Goal: Use online tool/utility: Utilize a website feature to perform a specific function

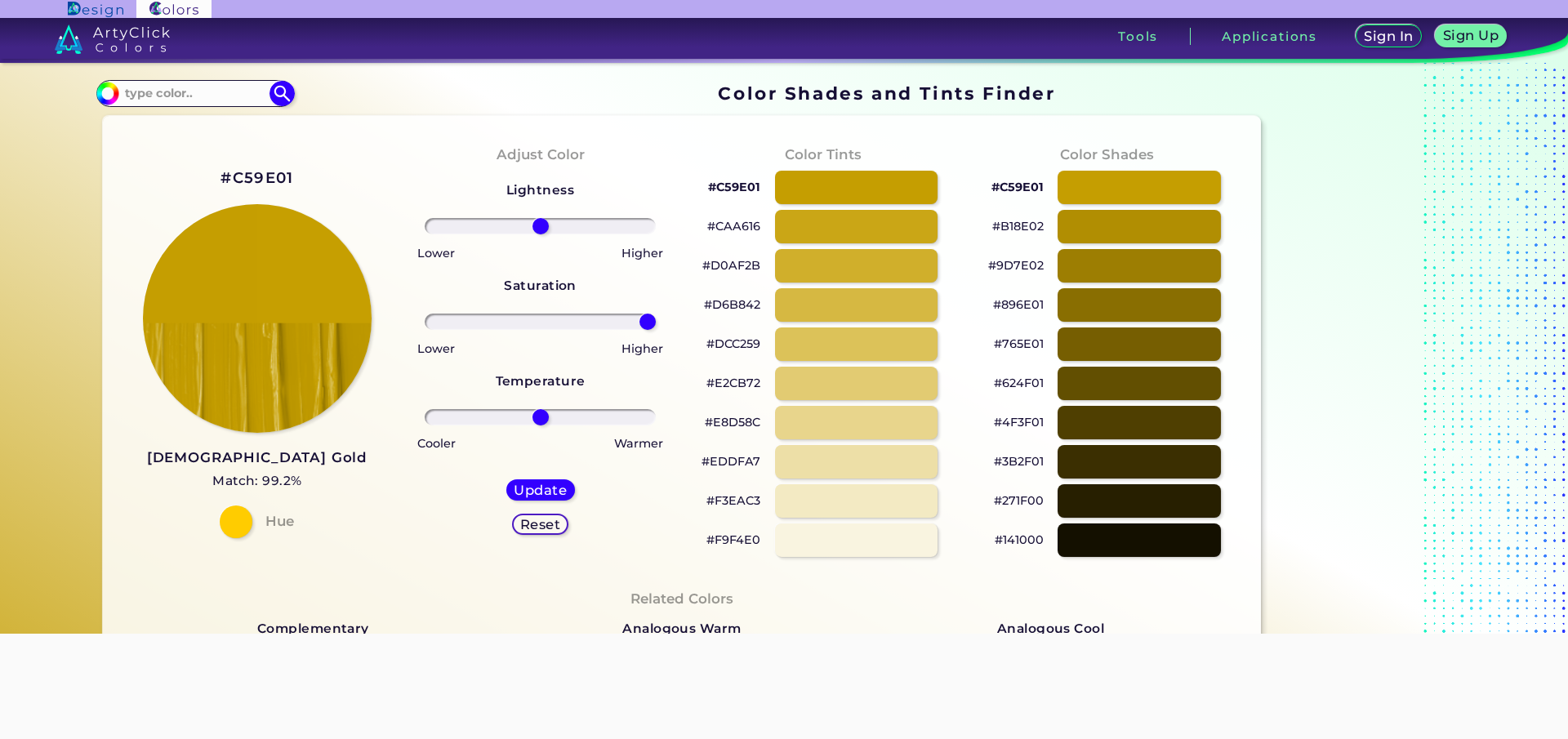
drag, startPoint x: 536, startPoint y: 323, endPoint x: 638, endPoint y: 302, distance: 104.1
type input "100"
click at [656, 330] on input "range" at bounding box center [540, 322] width 231 height 17
drag, startPoint x: 533, startPoint y: 230, endPoint x: 528, endPoint y: 241, distance: 12.1
click at [528, 234] on input "range" at bounding box center [540, 226] width 231 height 17
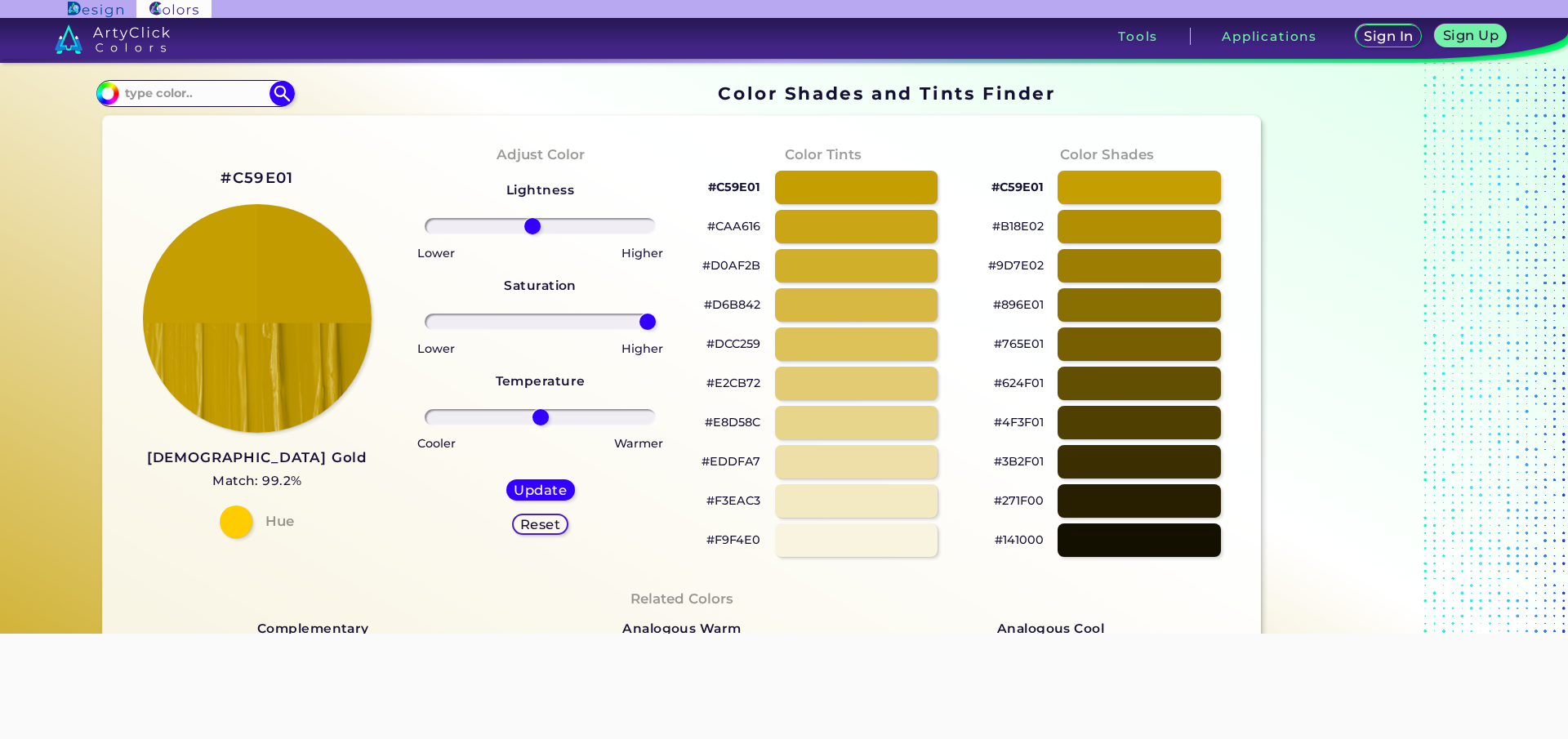
click at [534, 530] on h5 "Reset" at bounding box center [540, 524] width 36 height 12
type input "0"
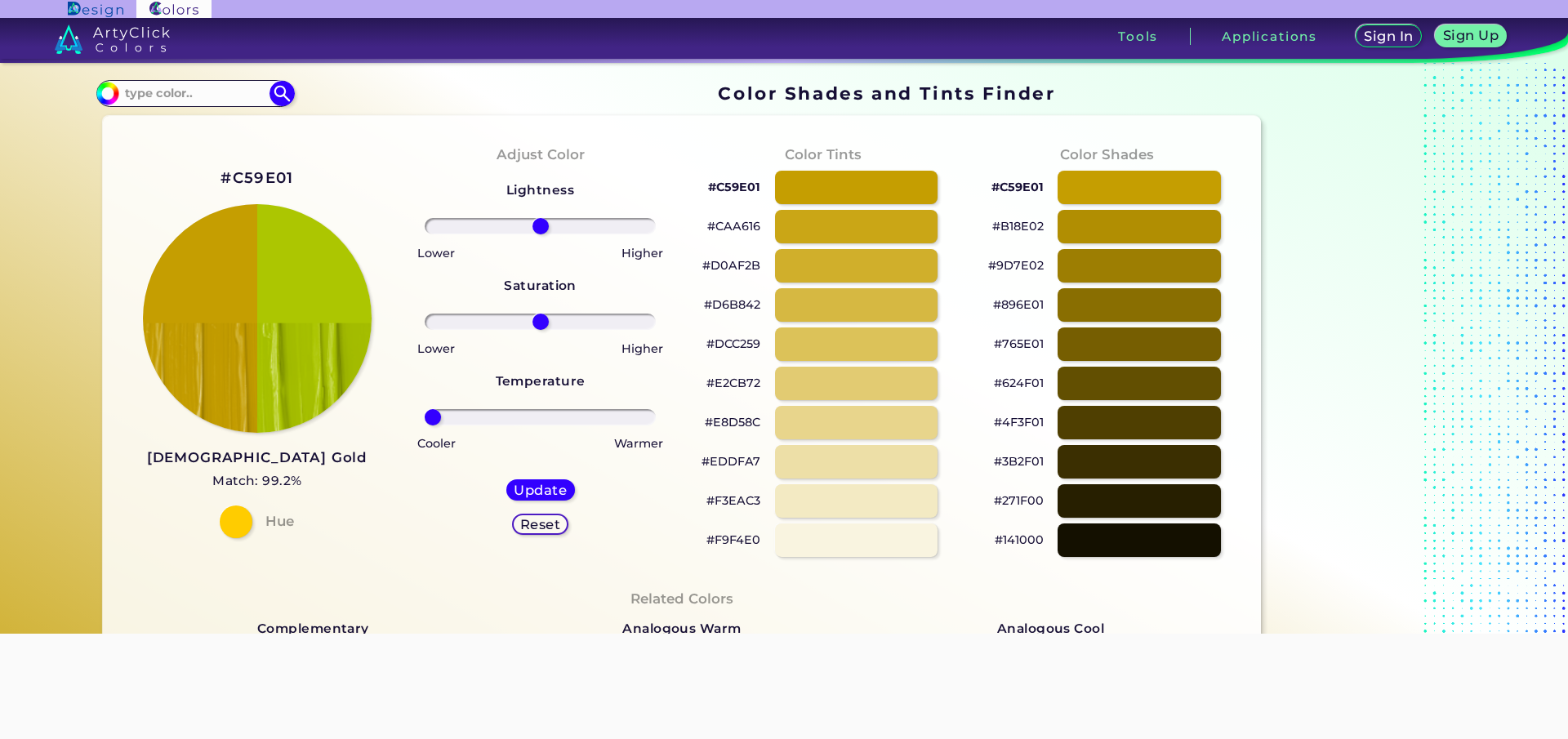
drag, startPoint x: 532, startPoint y: 415, endPoint x: 390, endPoint y: 453, distance: 147.0
click at [425, 426] on input "range" at bounding box center [540, 418] width 231 height 17
click at [515, 519] on div "Reset" at bounding box center [540, 524] width 51 height 20
type input "0"
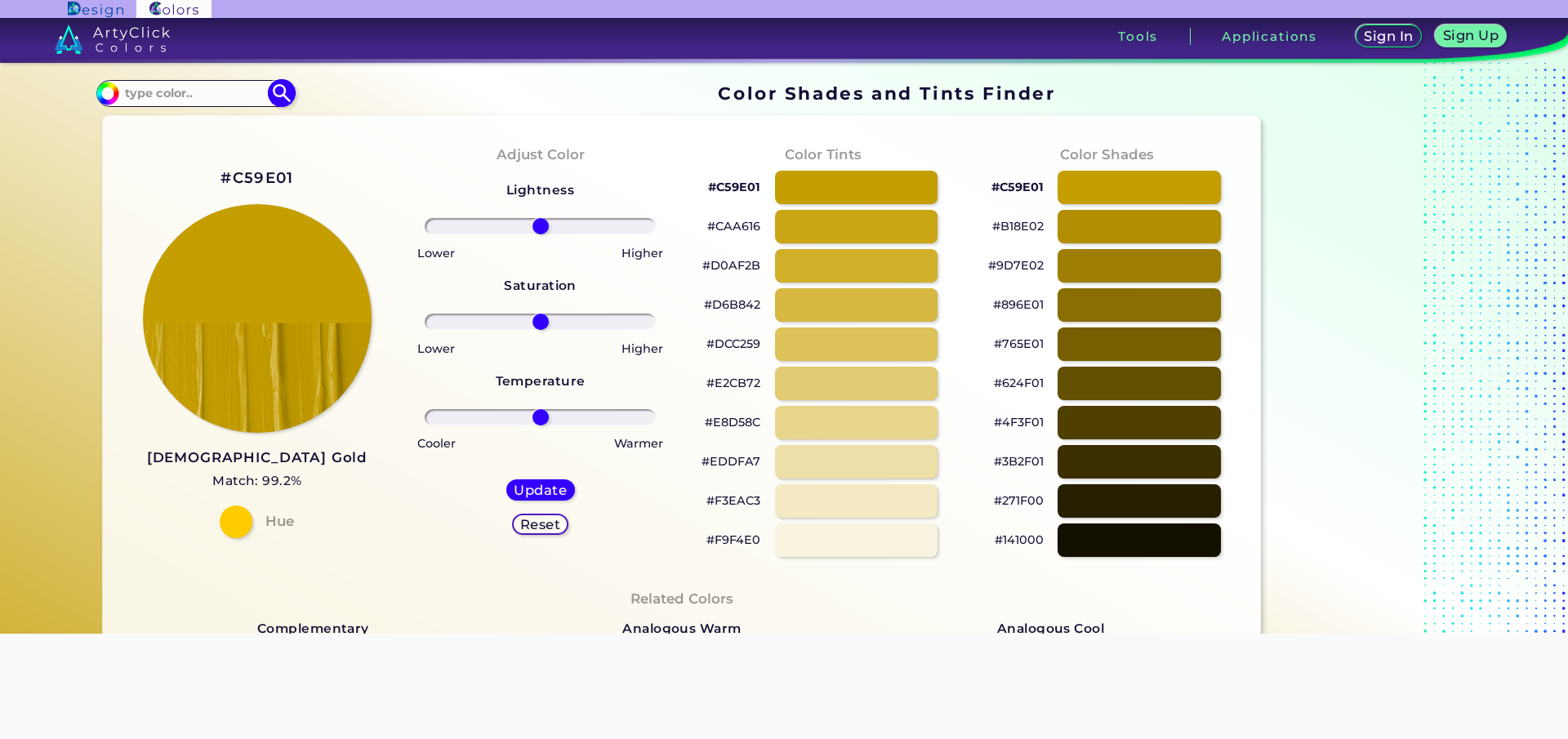
click at [205, 98] on input at bounding box center [195, 94] width 152 height 22
click at [1092, 220] on div at bounding box center [1139, 226] width 164 height 33
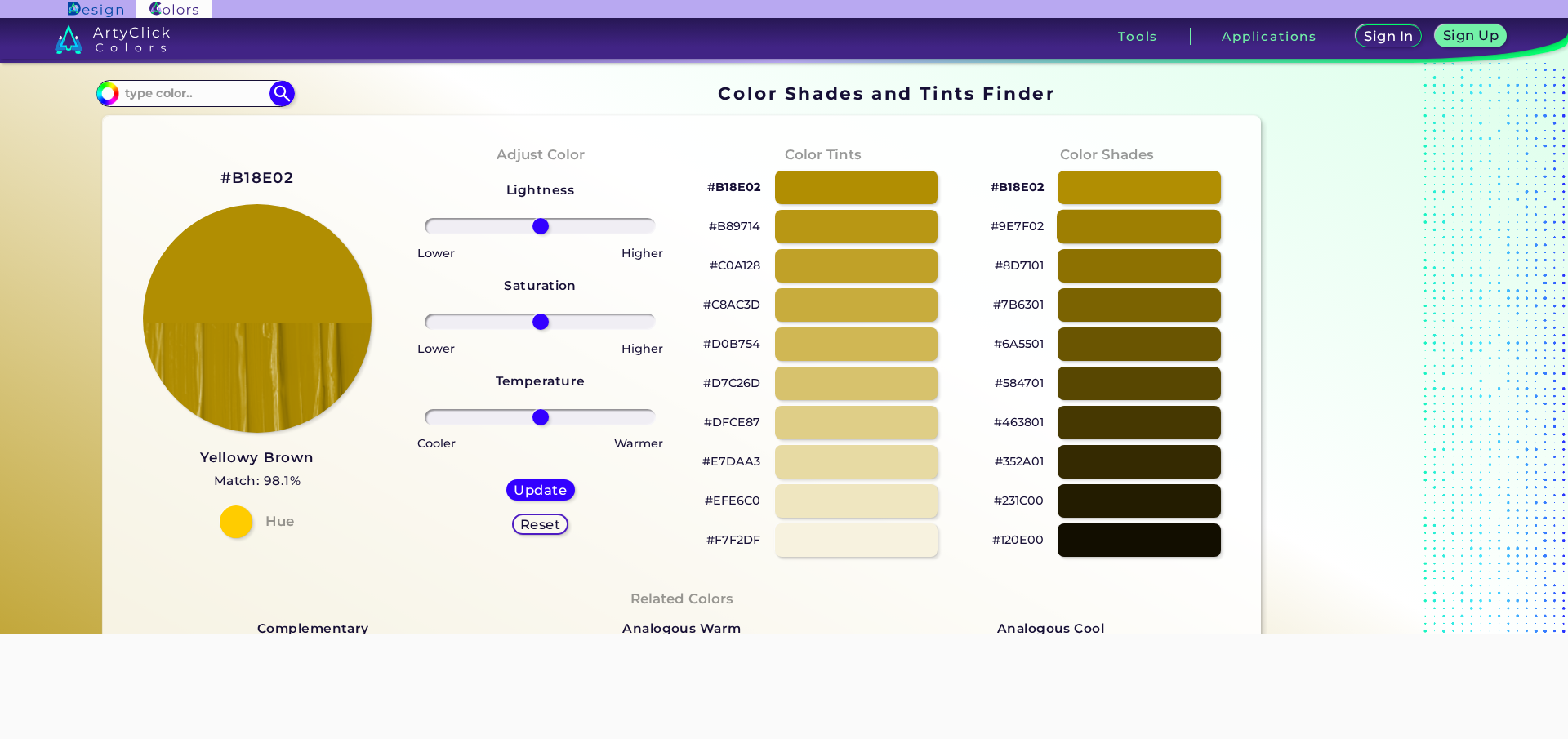
click at [1092, 220] on div at bounding box center [1139, 226] width 164 height 33
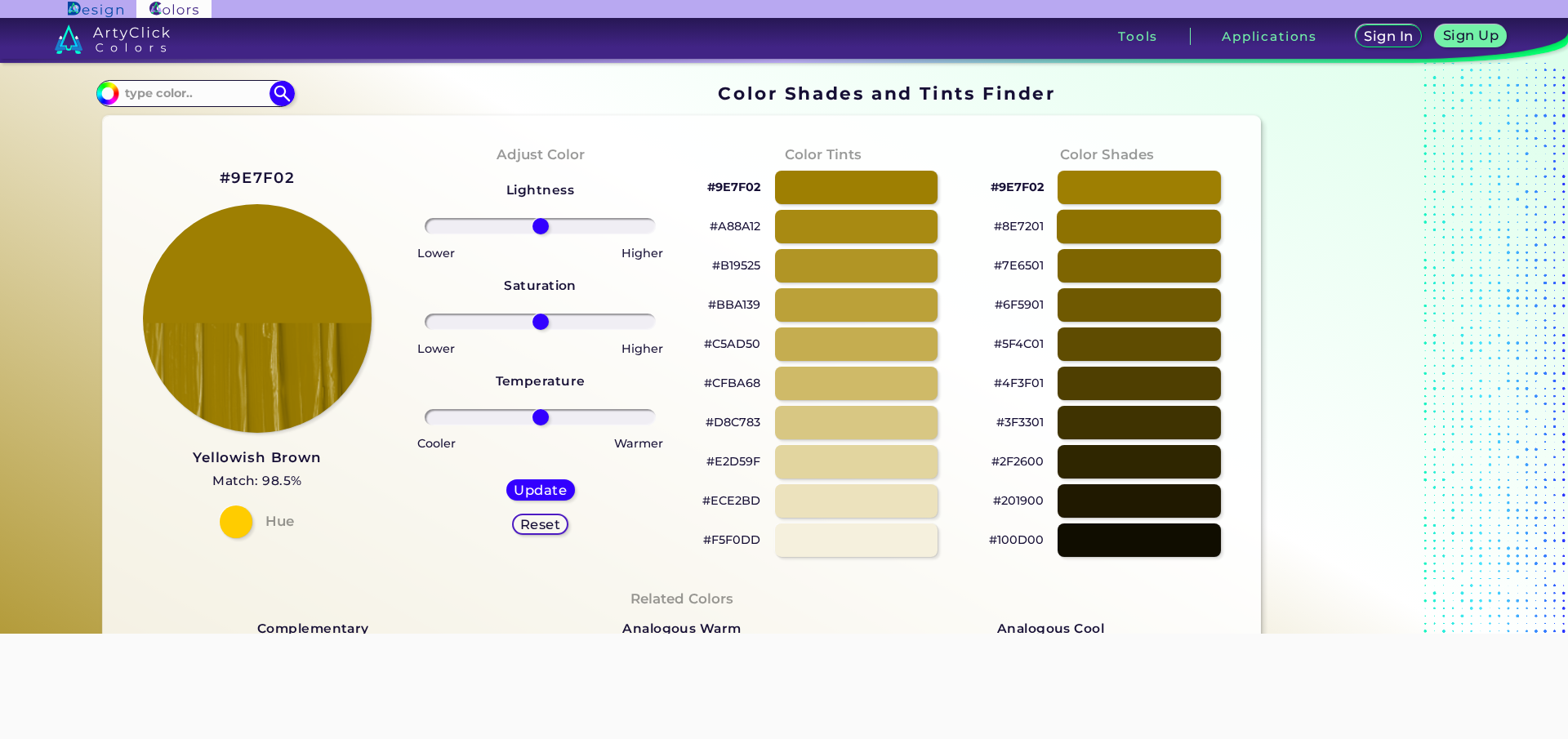
click at [1093, 215] on div at bounding box center [1139, 226] width 164 height 33
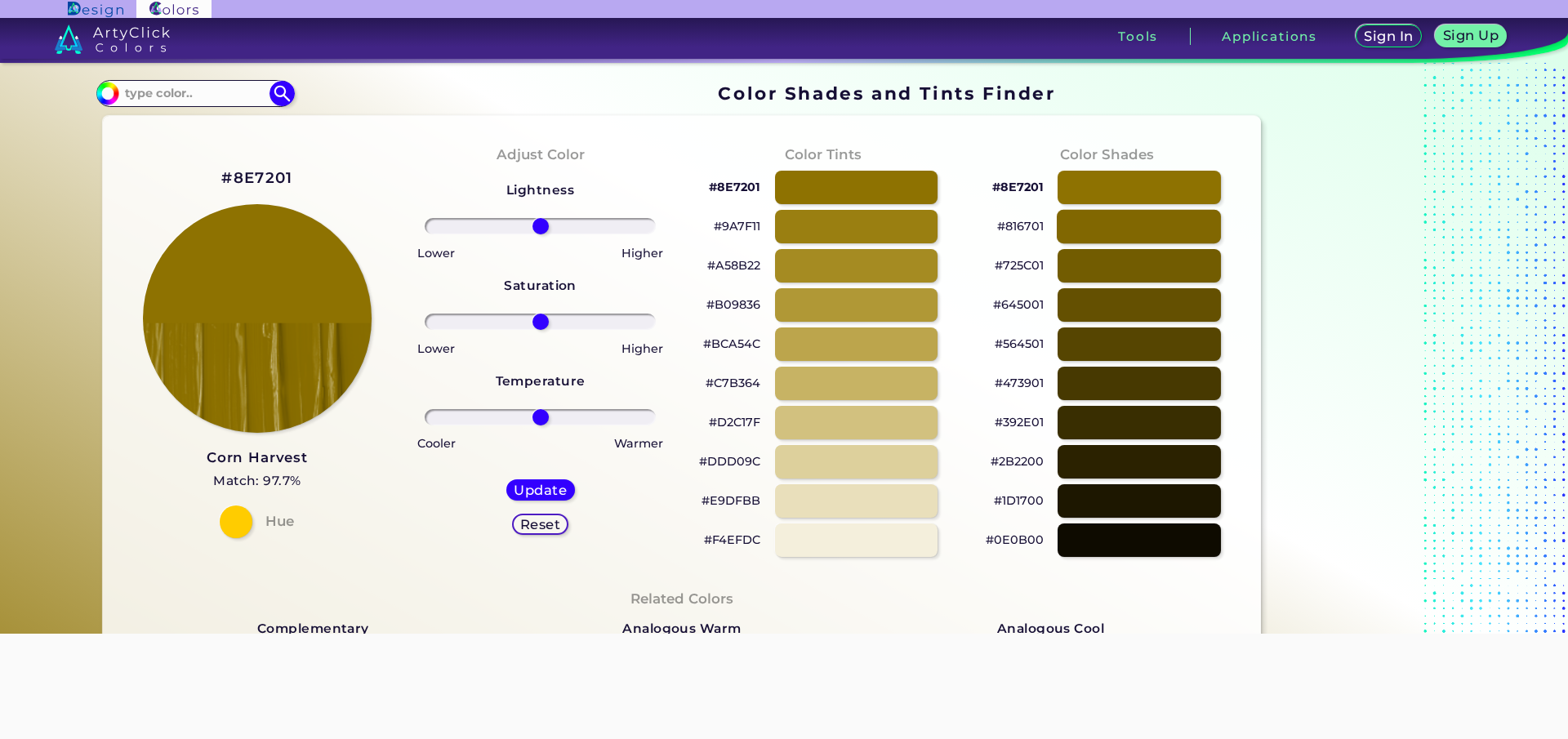
click at [1093, 215] on div at bounding box center [1139, 226] width 164 height 33
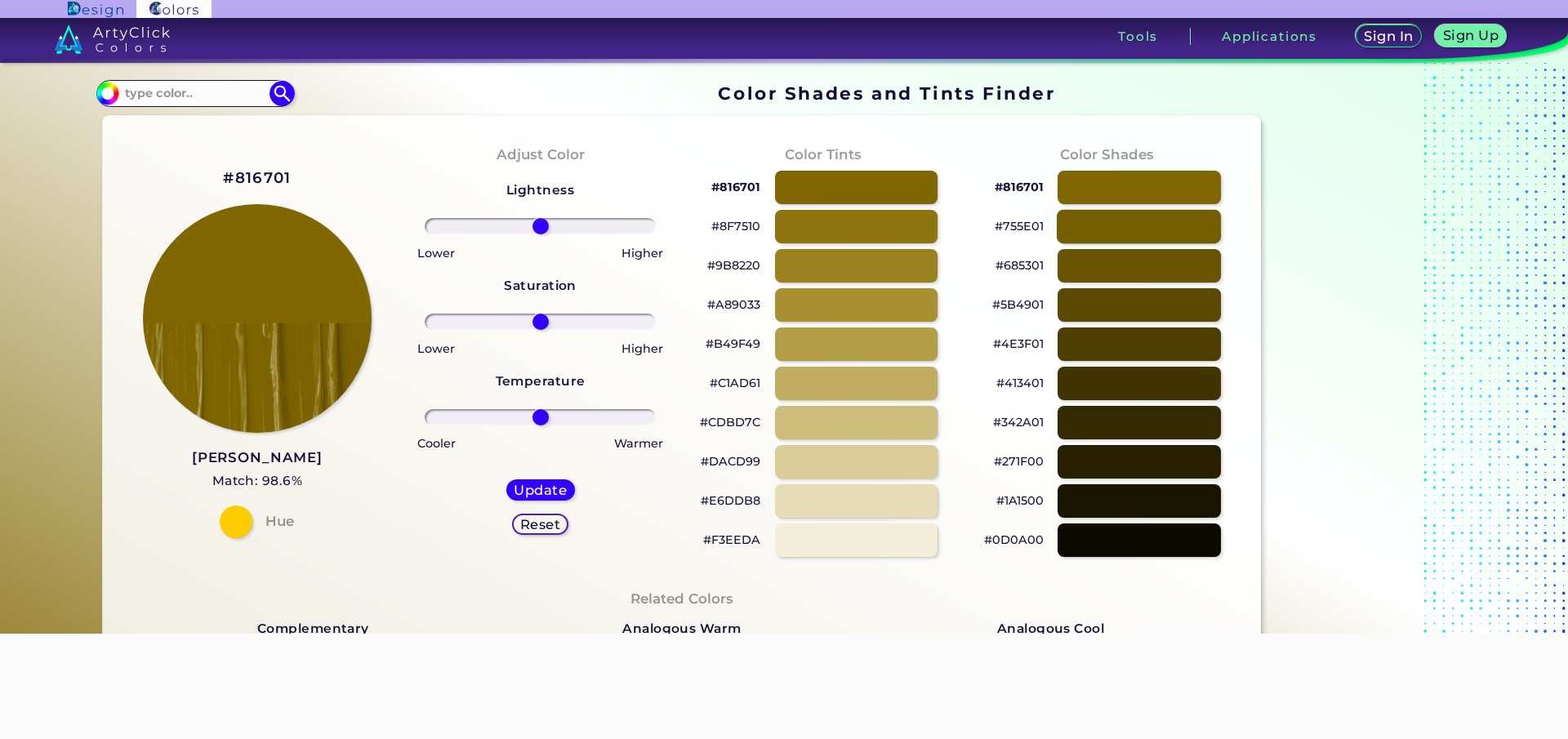
click at [1093, 215] on div at bounding box center [1139, 226] width 164 height 33
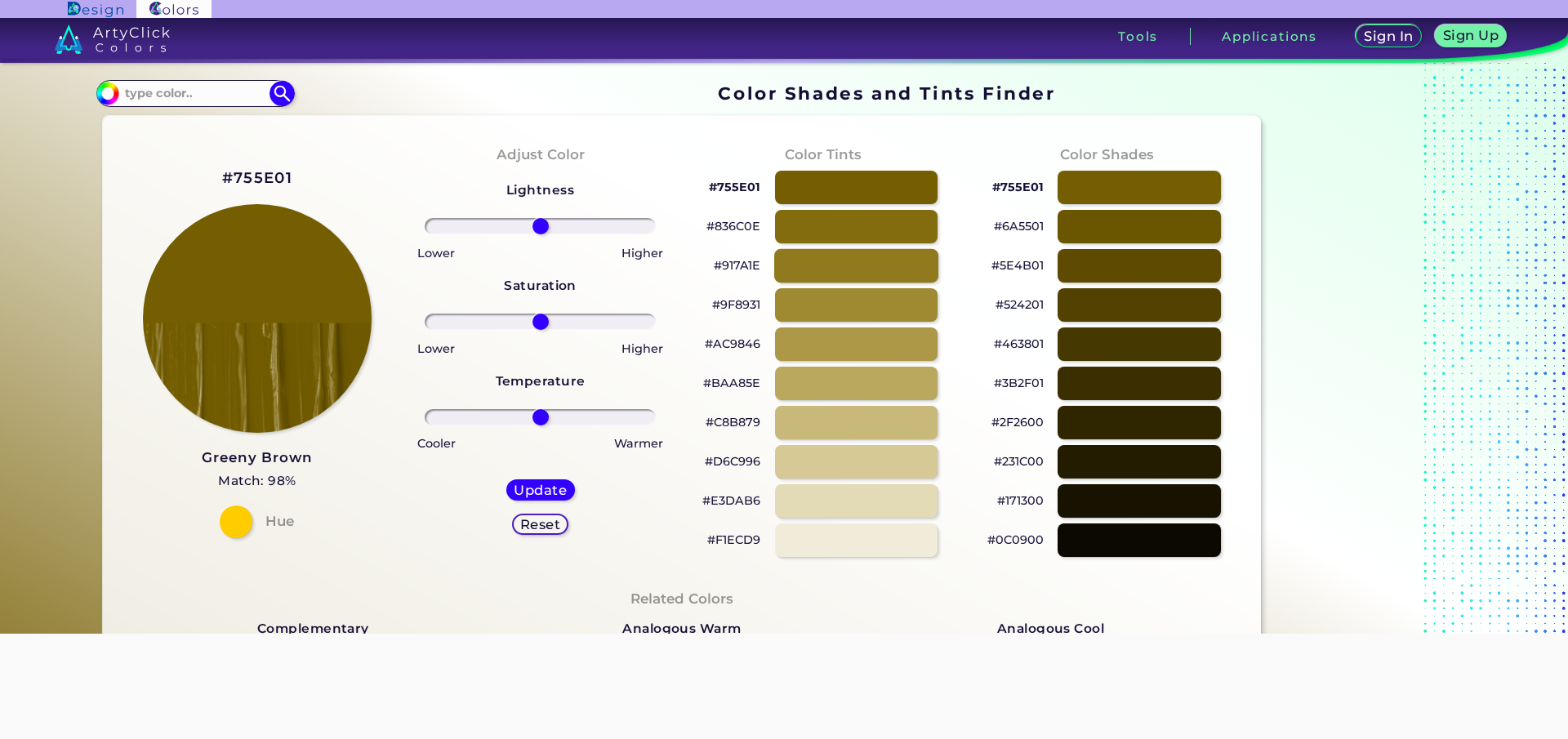
click at [879, 254] on div at bounding box center [856, 266] width 164 height 33
type input "#917a1e"
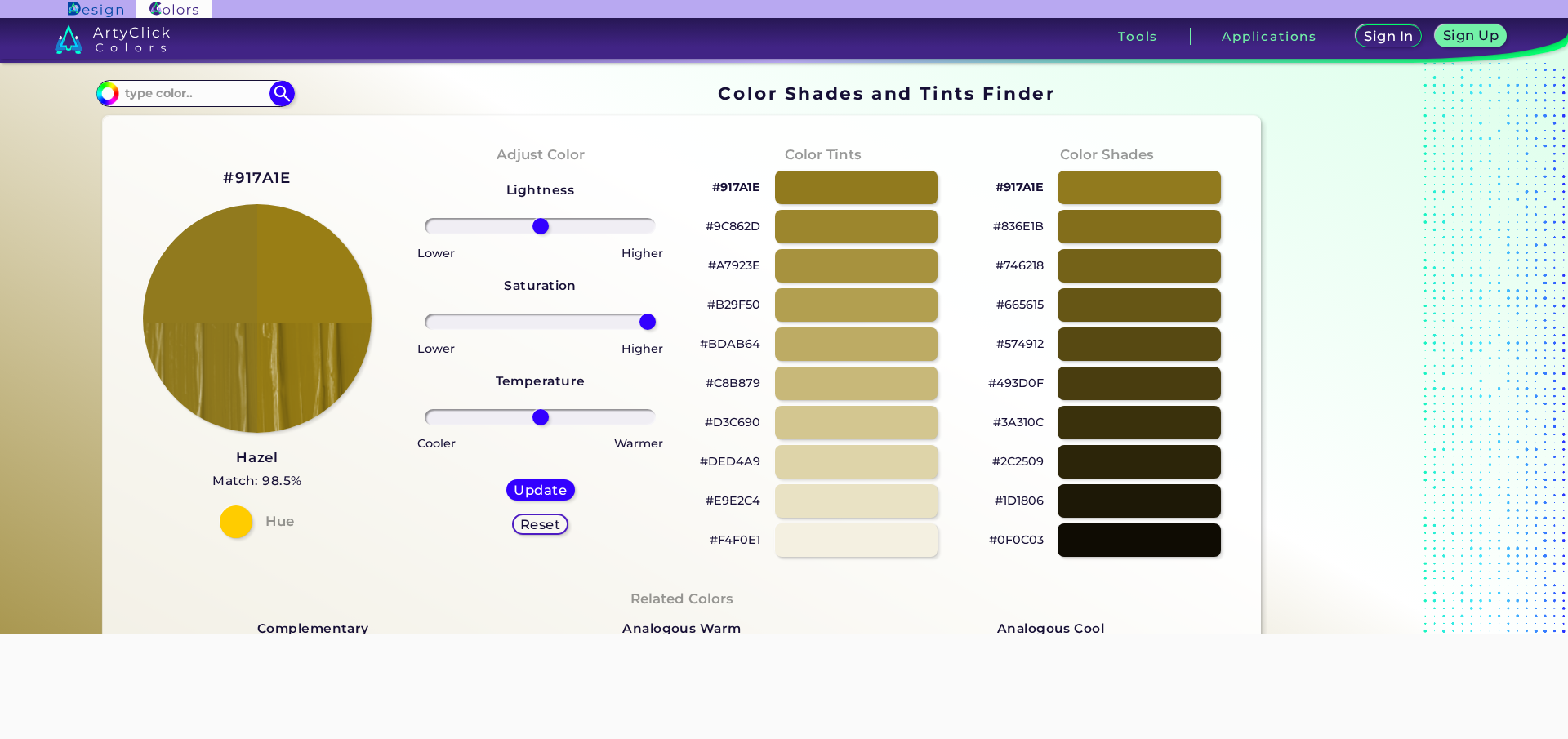
drag, startPoint x: 526, startPoint y: 322, endPoint x: 655, endPoint y: 348, distance: 131.6
click at [655, 330] on input "range" at bounding box center [540, 322] width 231 height 17
click at [547, 523] on h5 "Reset" at bounding box center [540, 524] width 36 height 12
type input "0"
click at [1183, 190] on div at bounding box center [1139, 187] width 164 height 33
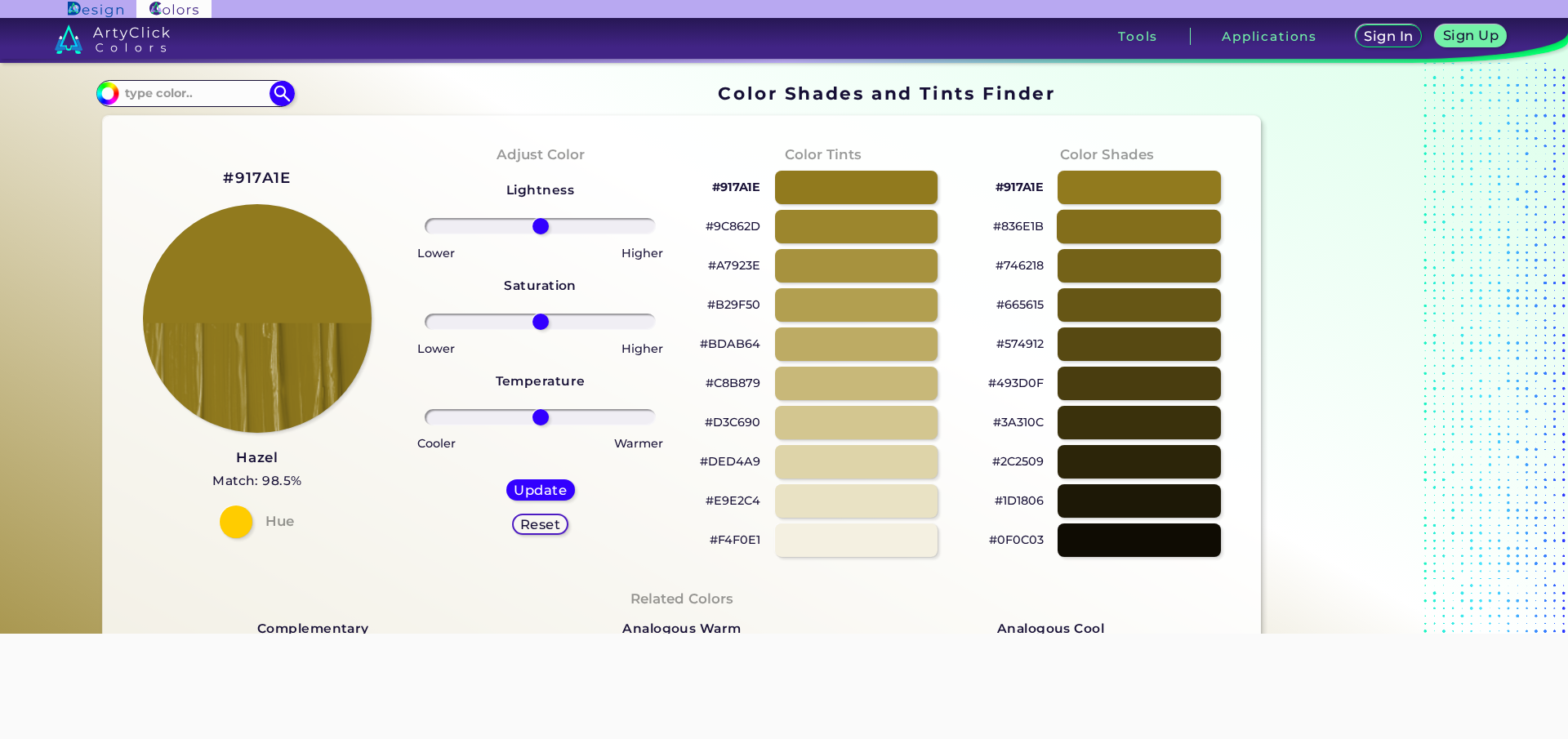
click at [1145, 229] on div at bounding box center [1139, 226] width 164 height 33
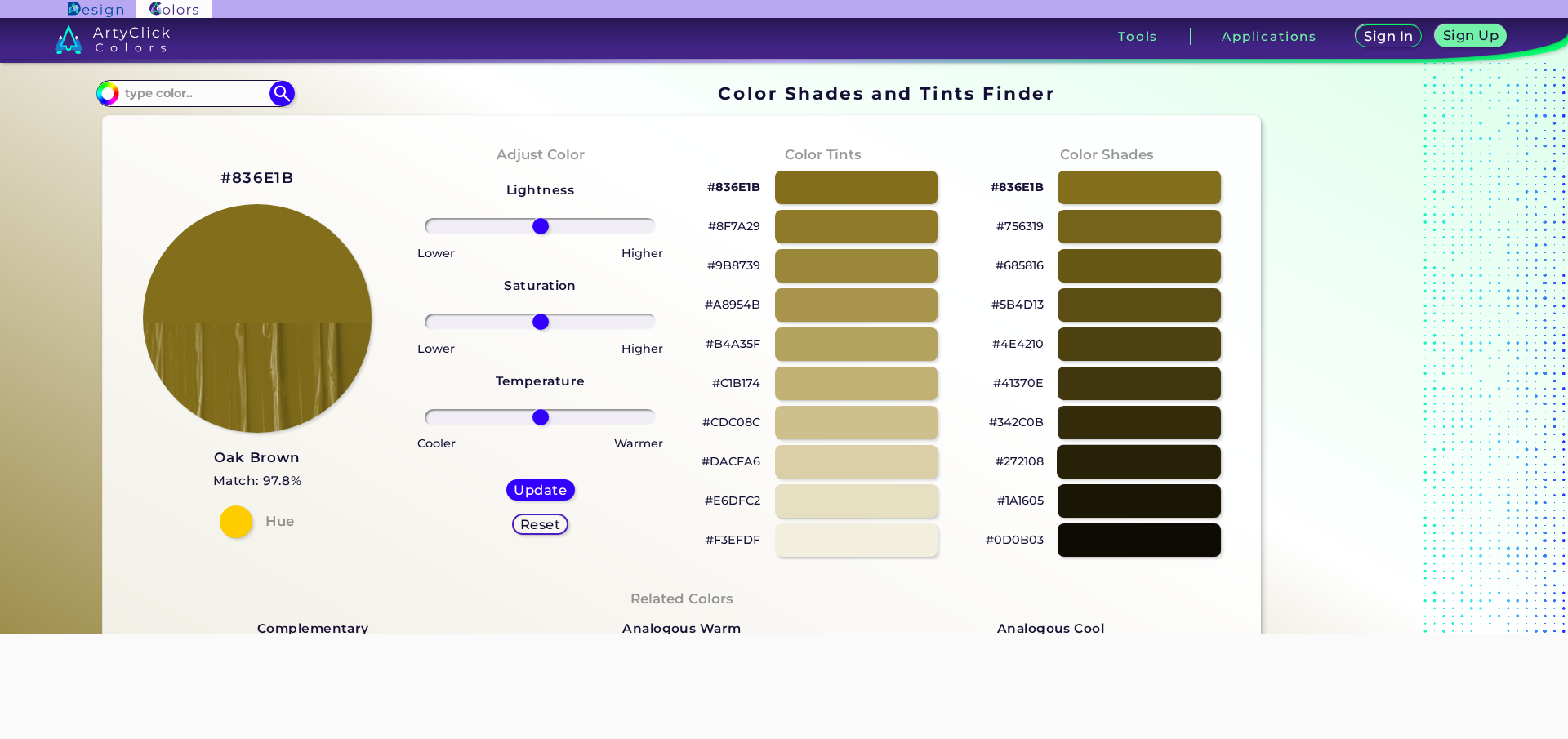
click at [1136, 471] on div at bounding box center [1139, 461] width 164 height 33
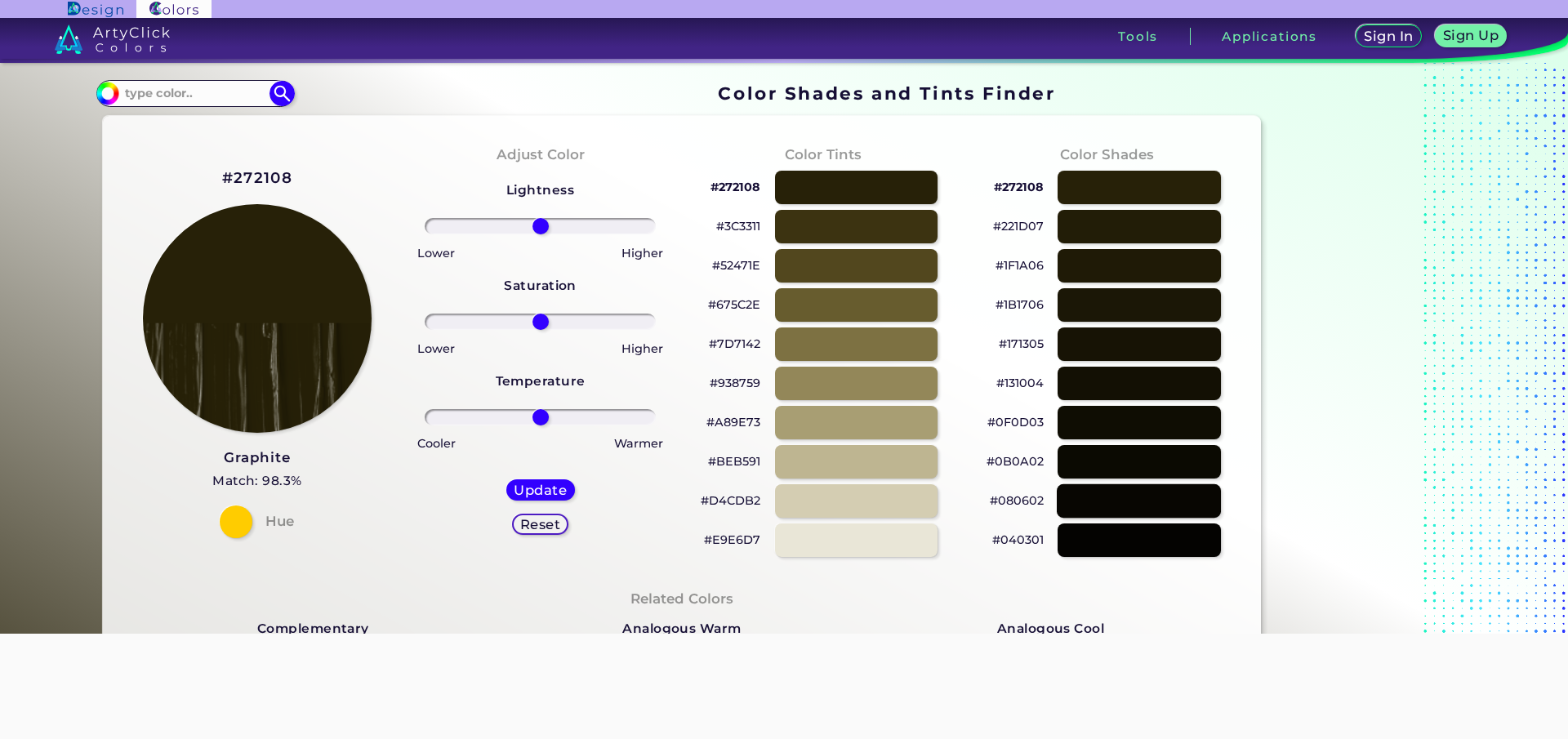
click at [1136, 506] on div at bounding box center [1139, 501] width 164 height 33
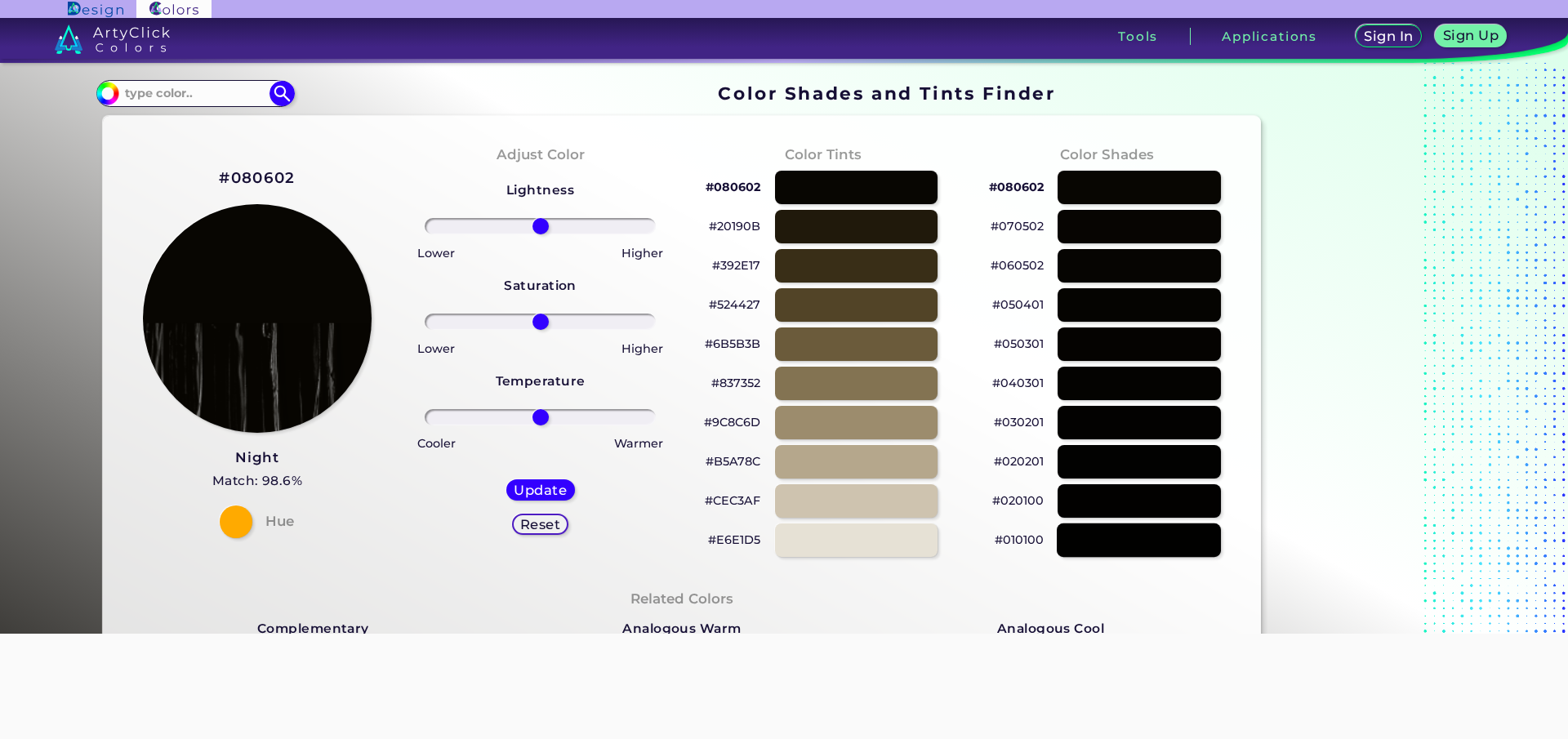
click at [1142, 539] on div at bounding box center [1139, 540] width 164 height 33
type input "#010100"
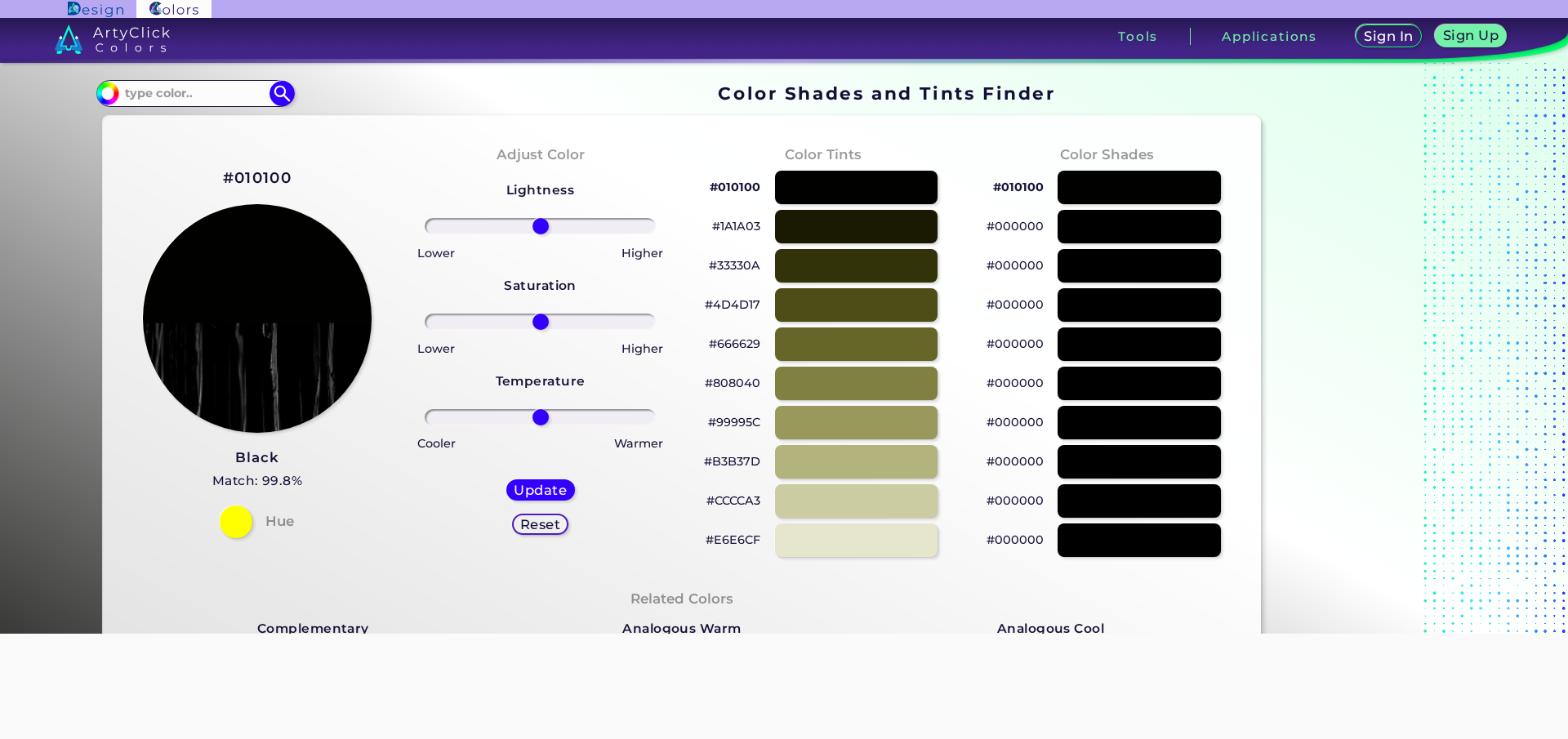
click at [544, 523] on h5 "Reset" at bounding box center [540, 524] width 36 height 12
